Goal: Book appointment/travel/reservation

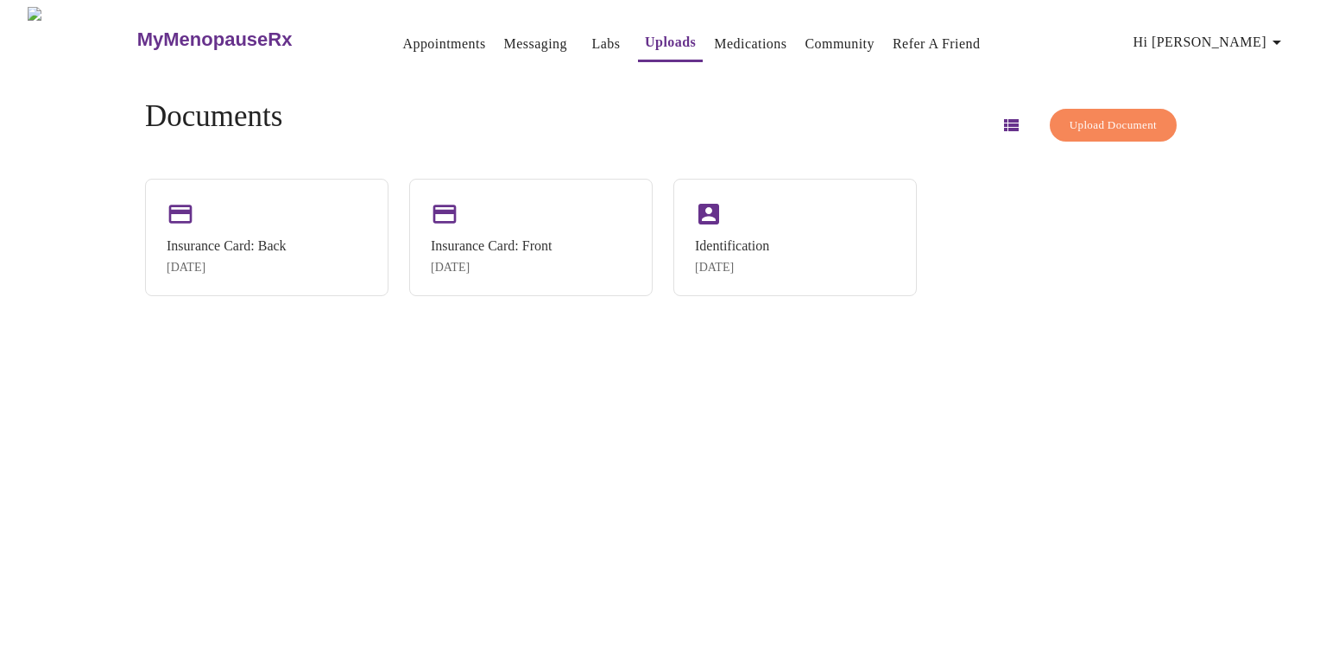
click at [402, 37] on link "Appointments" at bounding box center [443, 44] width 83 height 24
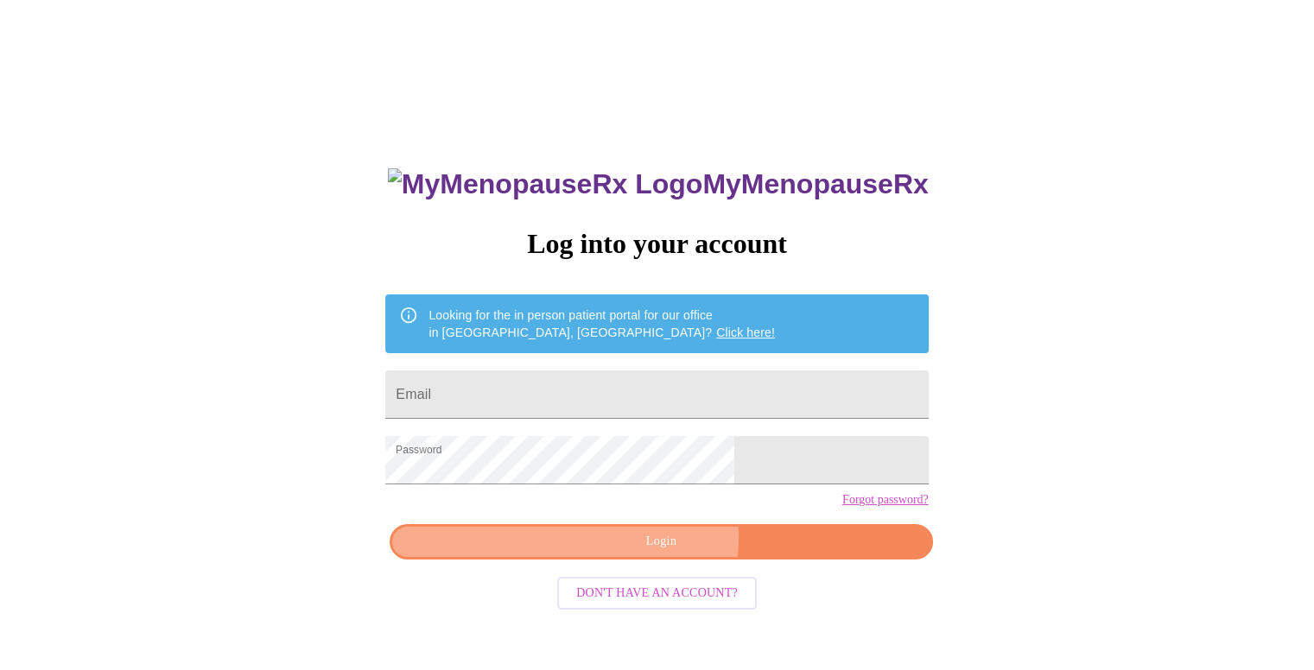
click at [657, 553] on span "Login" at bounding box center [660, 542] width 503 height 22
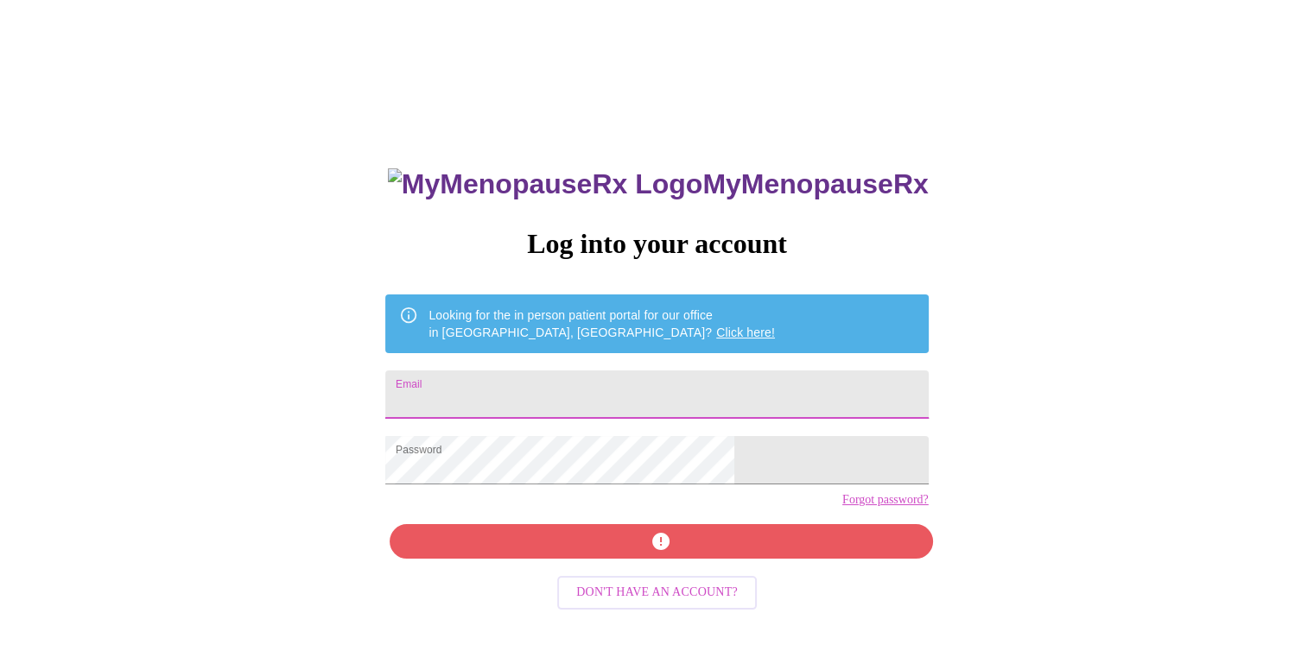
click at [687, 377] on input "Email" at bounding box center [656, 394] width 542 height 48
type input "[EMAIL_ADDRESS][DOMAIN_NAME]"
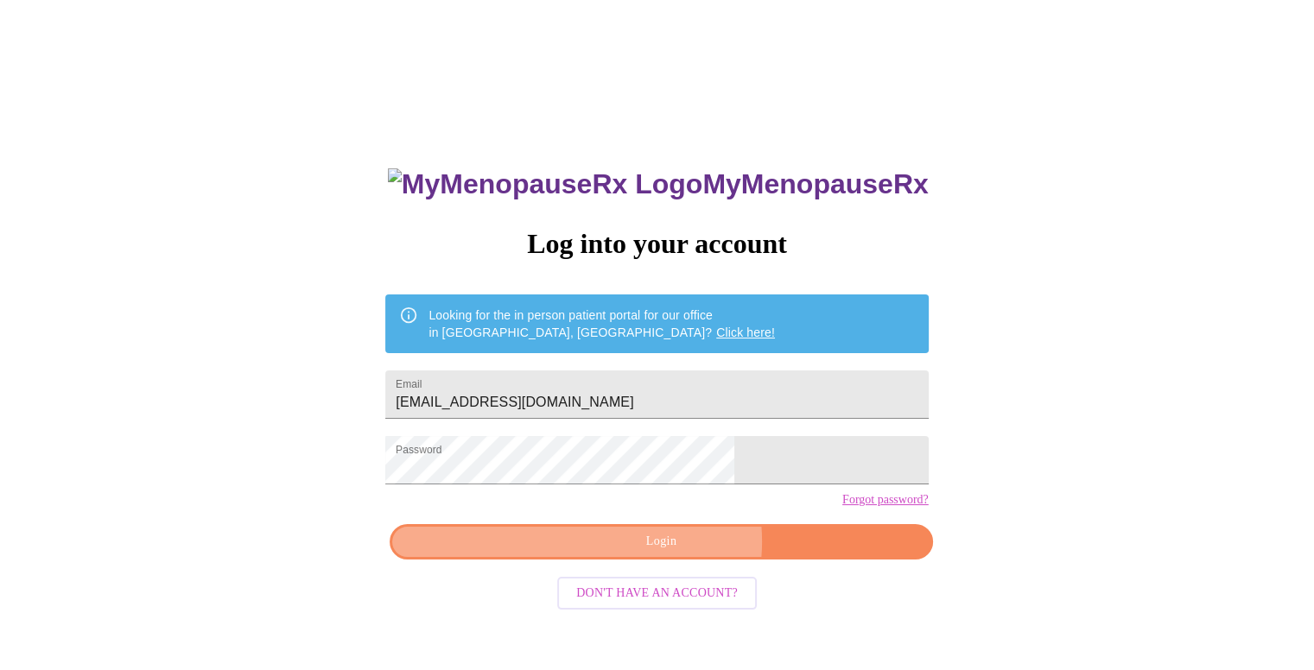
click at [673, 553] on span "Login" at bounding box center [660, 542] width 503 height 22
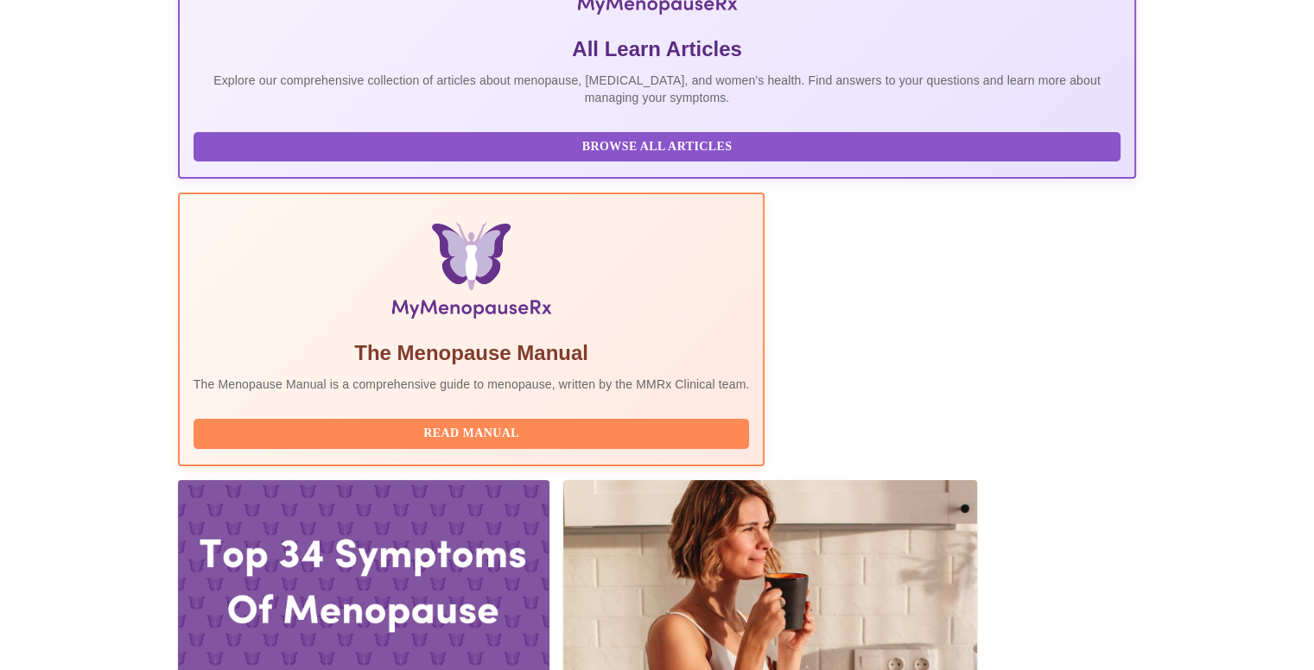
scroll to position [365, 0]
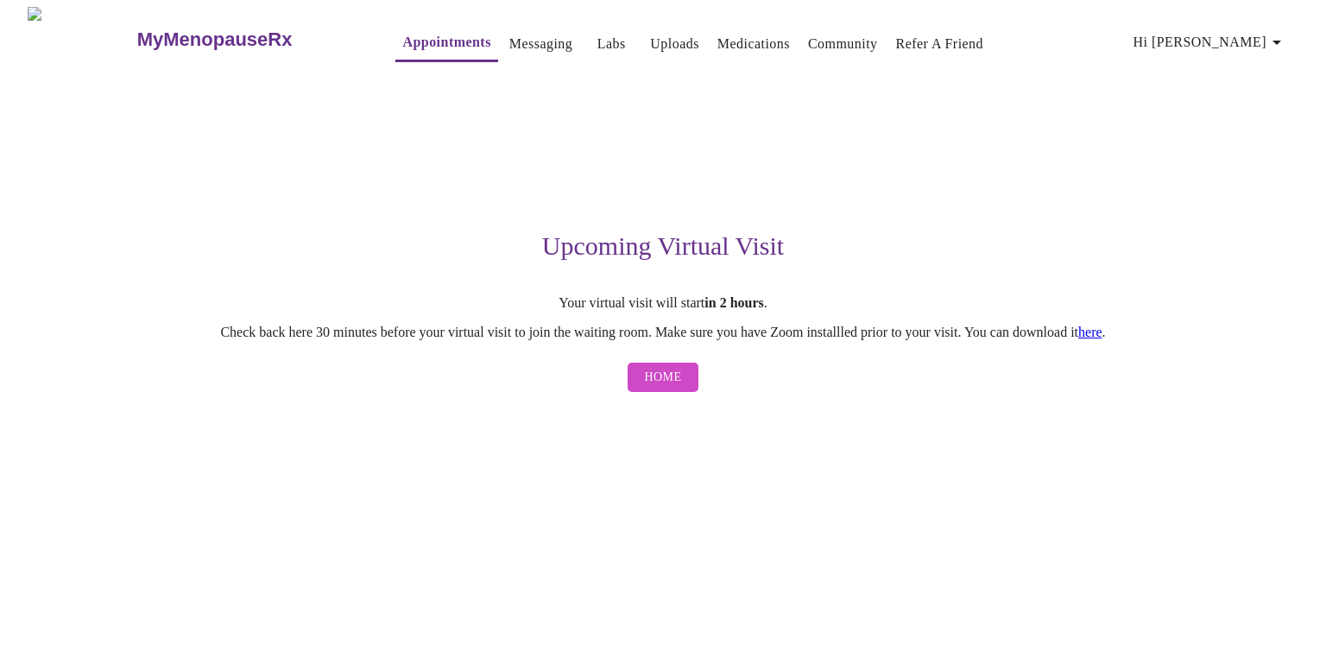
click at [650, 42] on link "Uploads" at bounding box center [674, 44] width 49 height 24
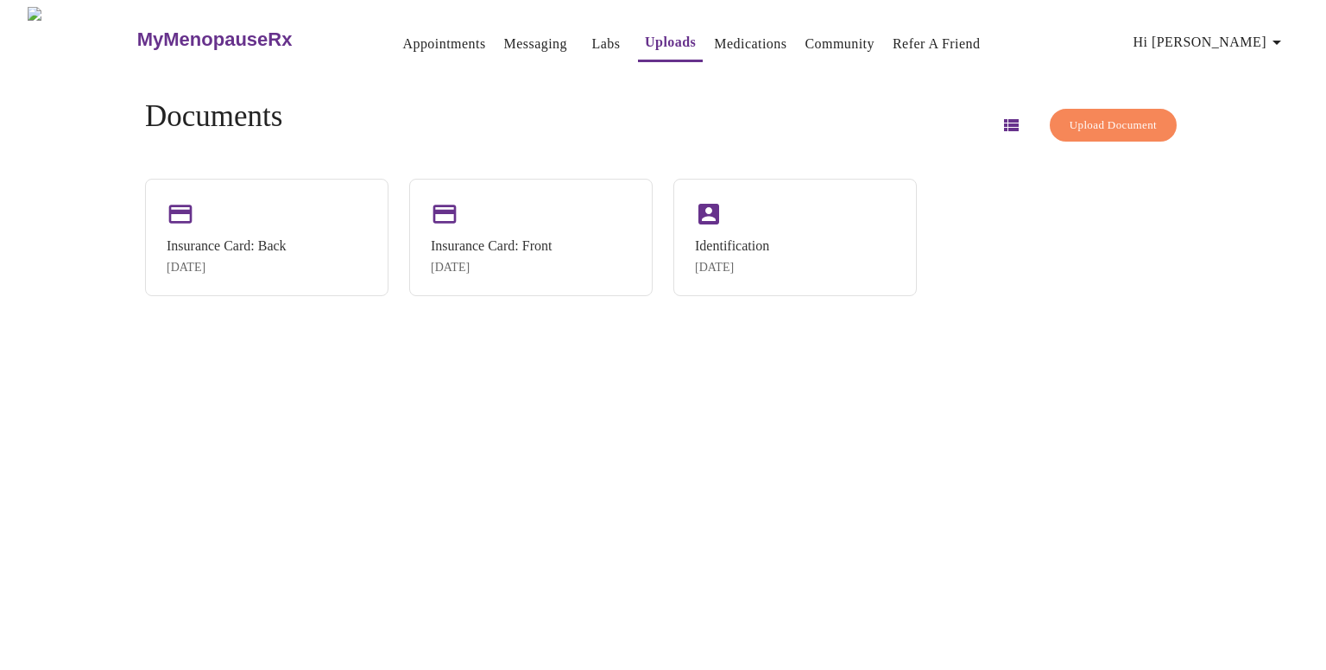
click at [1236, 35] on span "Hi [PERSON_NAME]" at bounding box center [1211, 42] width 154 height 24
click at [547, 85] on div at bounding box center [663, 335] width 1326 height 670
click at [1283, 40] on icon "button" at bounding box center [1277, 42] width 21 height 21
click at [1191, 332] on div at bounding box center [663, 335] width 1326 height 670
click at [402, 42] on link "Appointments" at bounding box center [443, 44] width 83 height 24
